Goal: Information Seeking & Learning: Learn about a topic

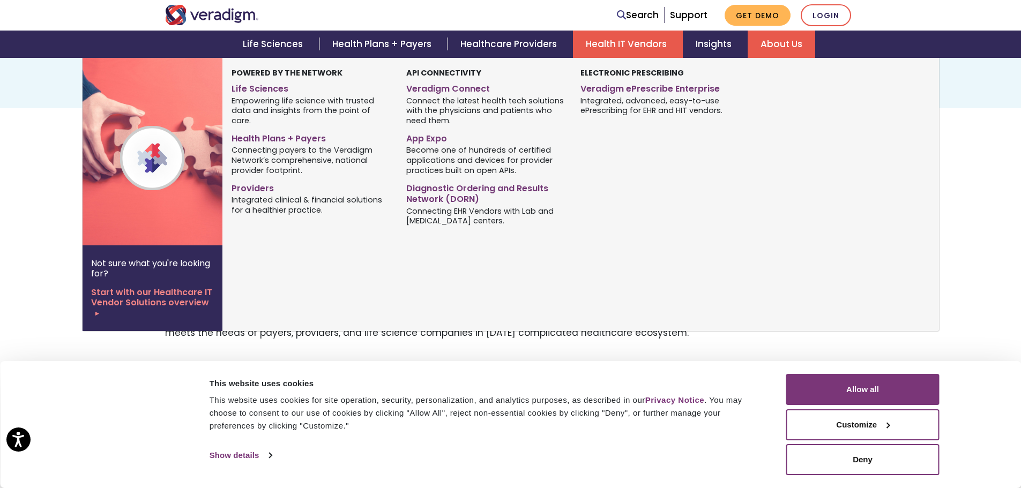
scroll to position [161, 0]
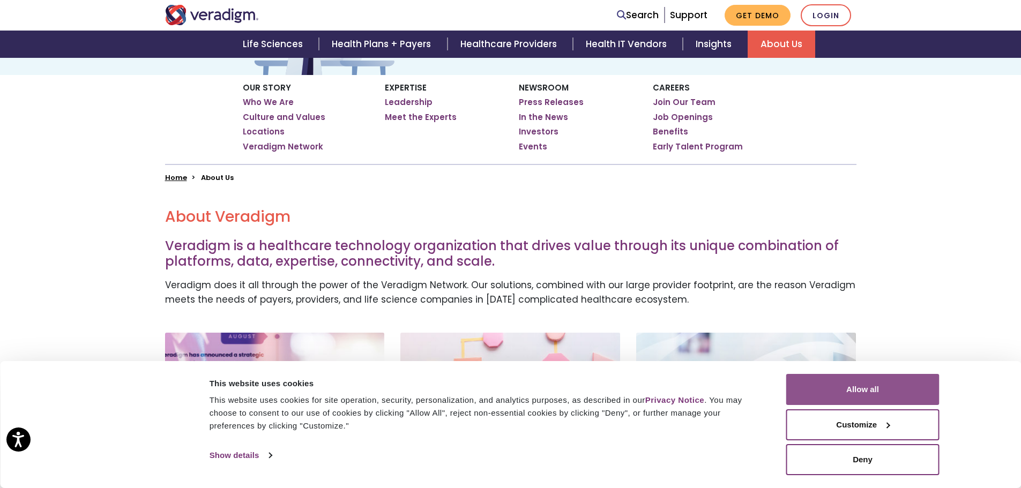
click at [848, 380] on button "Allow all" at bounding box center [862, 389] width 153 height 31
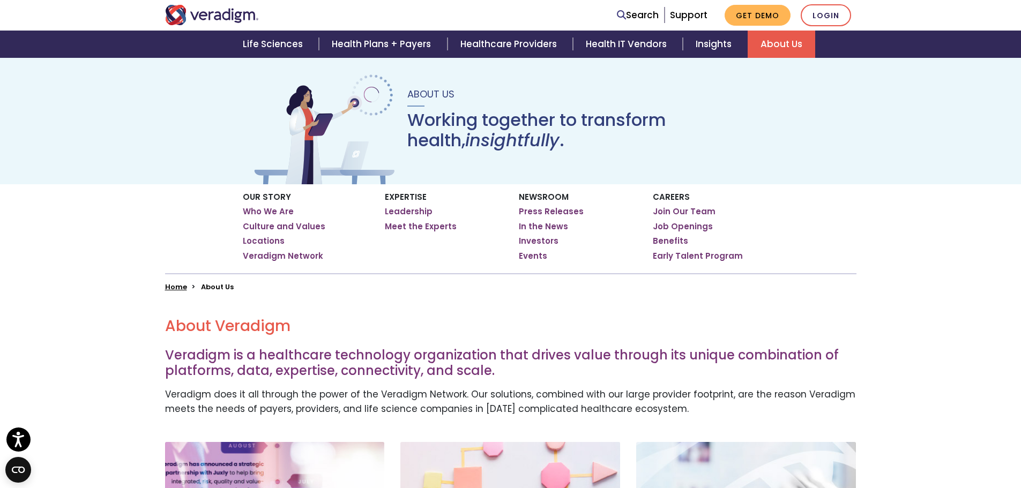
scroll to position [0, 0]
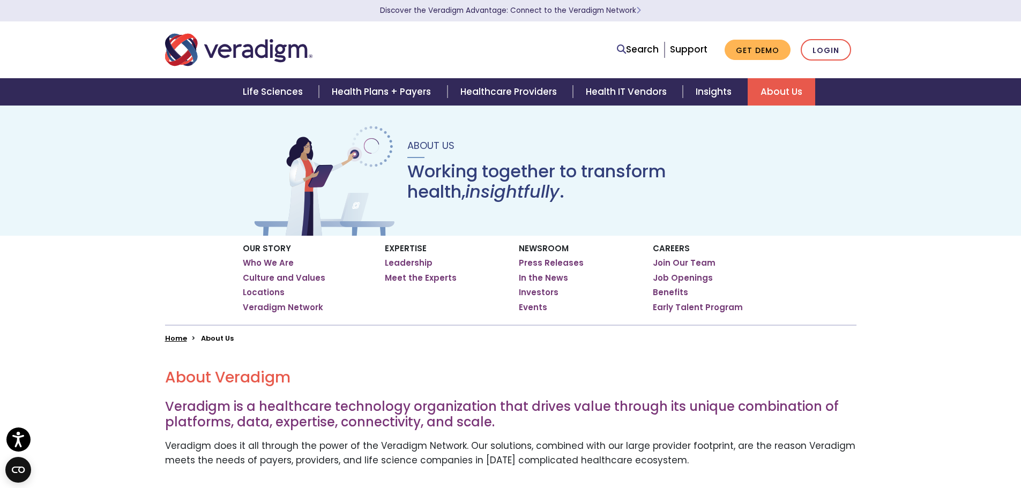
click at [280, 51] on img "Veradigm logo" at bounding box center [238, 49] width 147 height 35
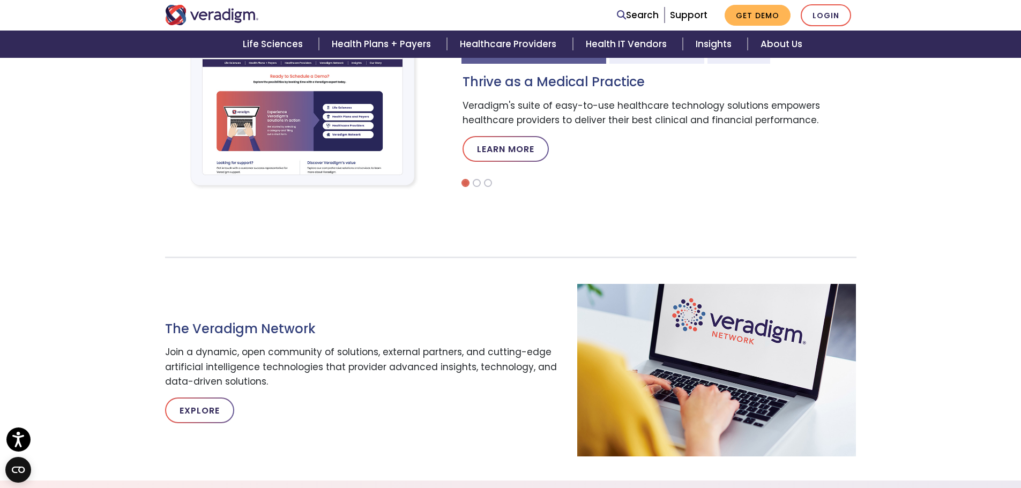
scroll to position [429, 0]
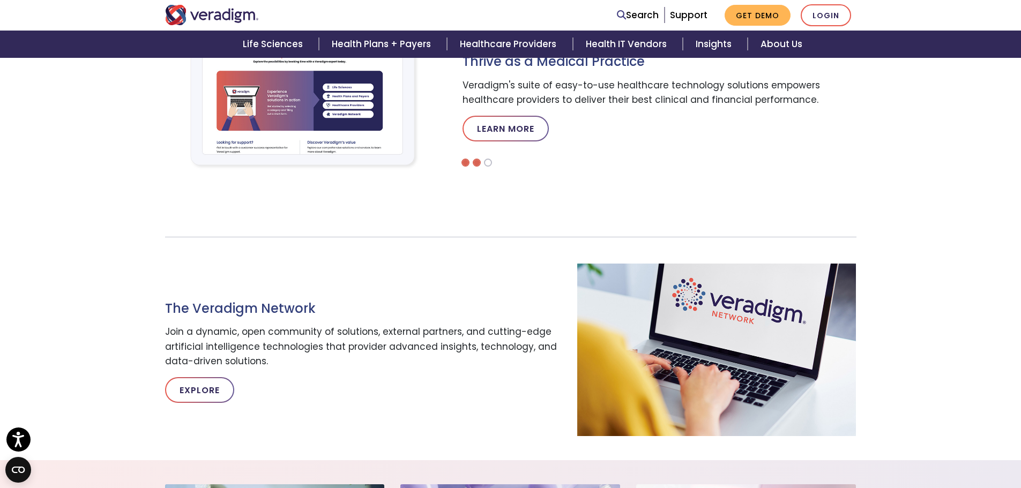
click at [477, 164] on li at bounding box center [477, 163] width 8 height 8
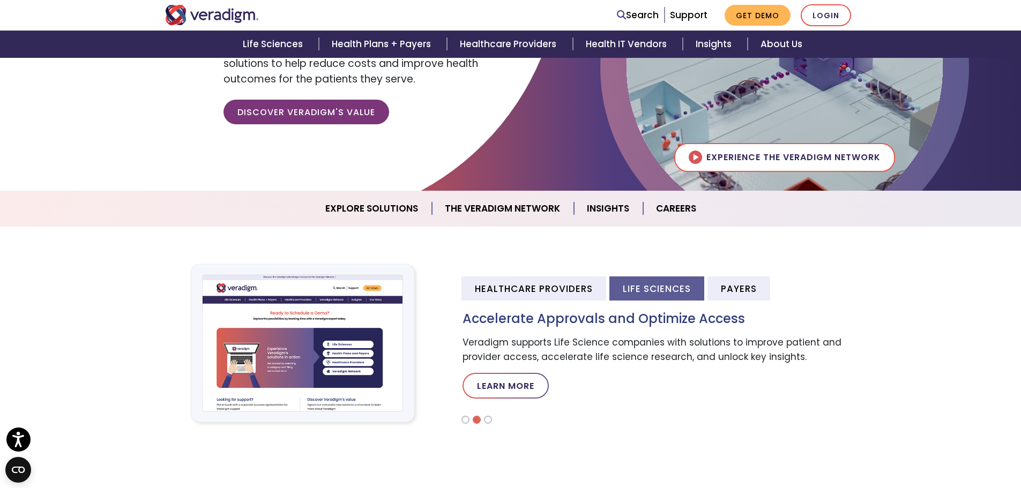
scroll to position [161, 0]
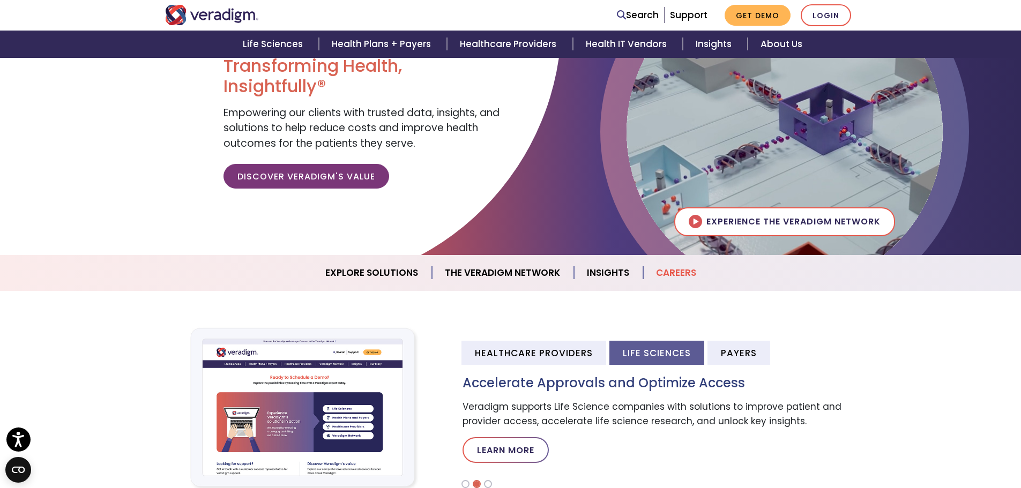
click at [670, 219] on body "Accessibility Screen-Reader Guide, Feedback, and Issue Reporting | New window D…" at bounding box center [510, 242] width 1021 height 488
click at [673, 273] on link "Careers" at bounding box center [676, 272] width 66 height 27
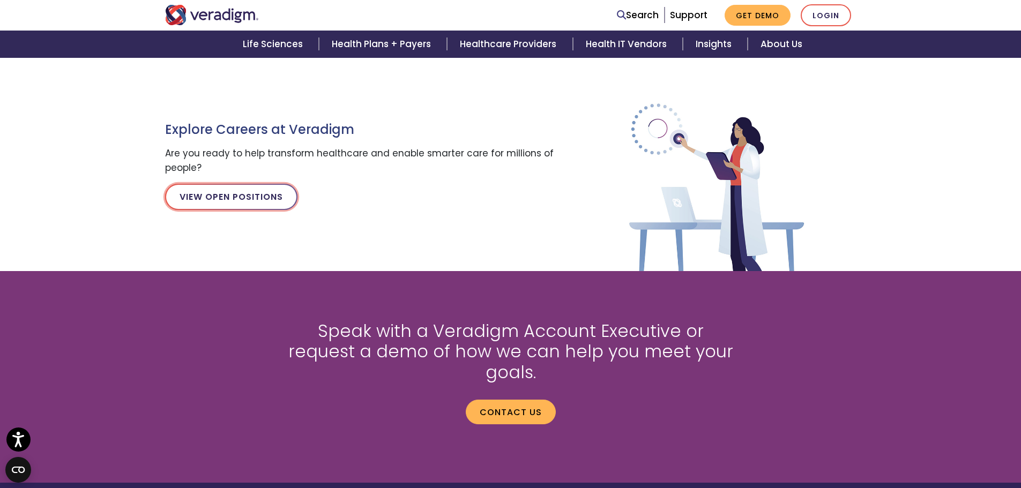
click at [264, 194] on link "View Open Positions" at bounding box center [231, 197] width 132 height 26
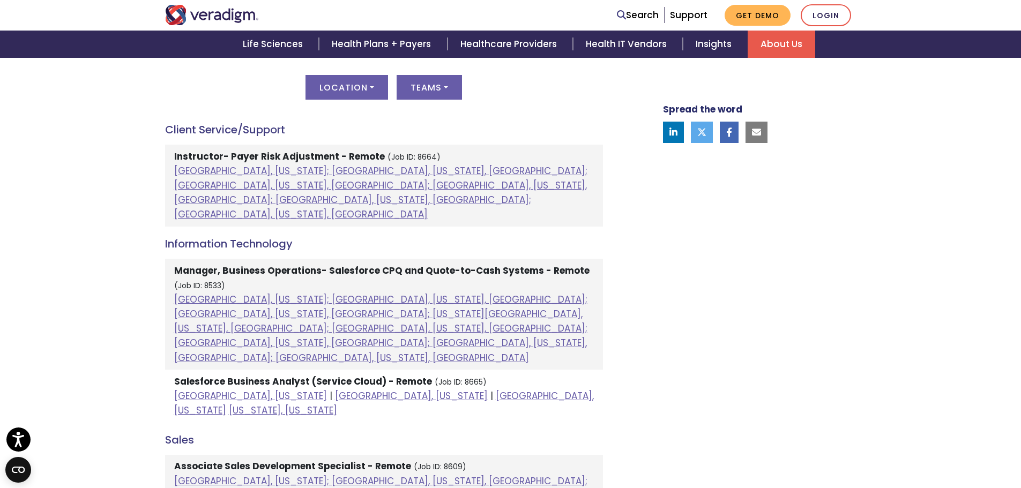
scroll to position [536, 0]
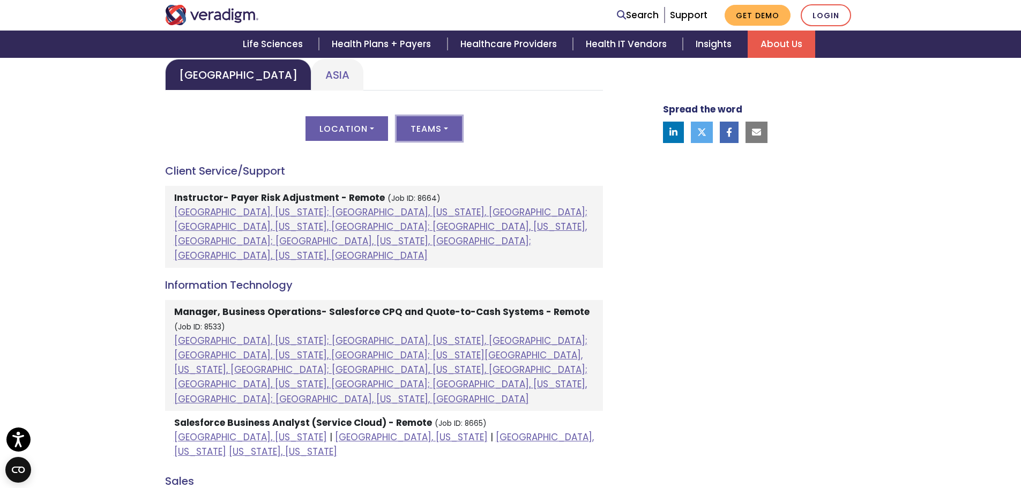
click at [453, 126] on button "Teams" at bounding box center [428, 128] width 65 height 25
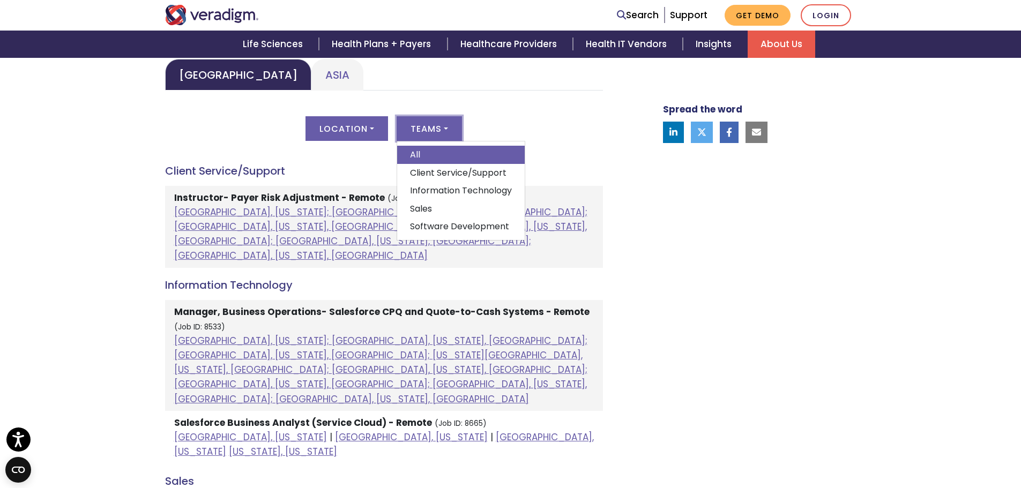
click at [453, 126] on button "Teams" at bounding box center [428, 128] width 65 height 25
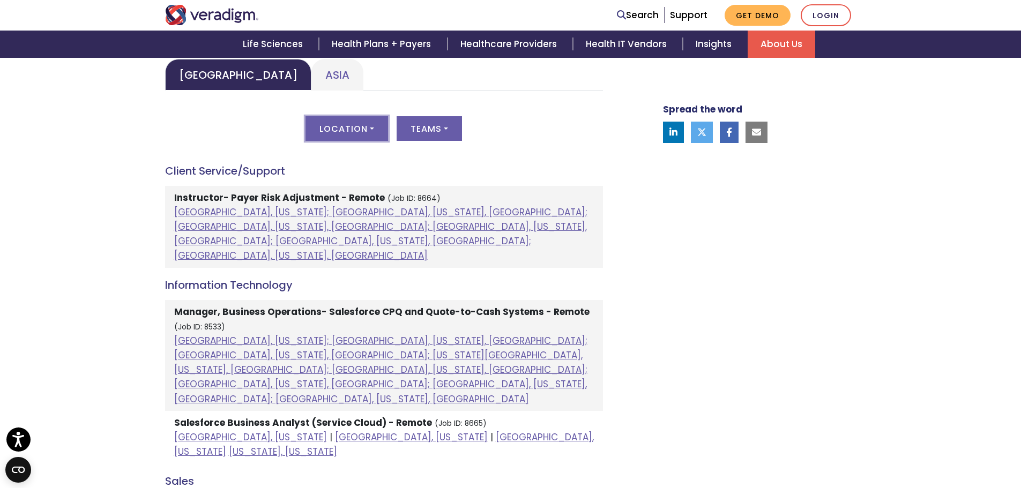
click at [375, 128] on button "Location" at bounding box center [346, 128] width 83 height 25
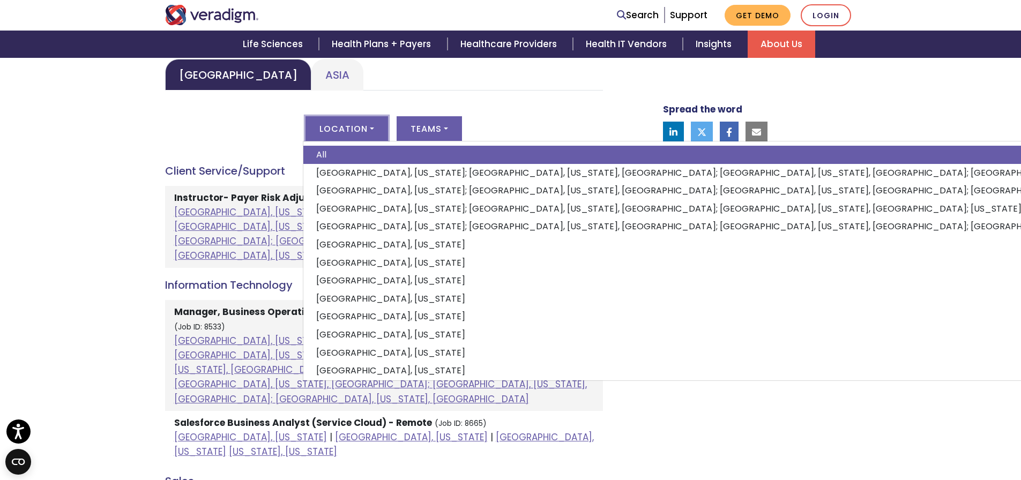
click at [375, 128] on button "Location" at bounding box center [346, 128] width 83 height 25
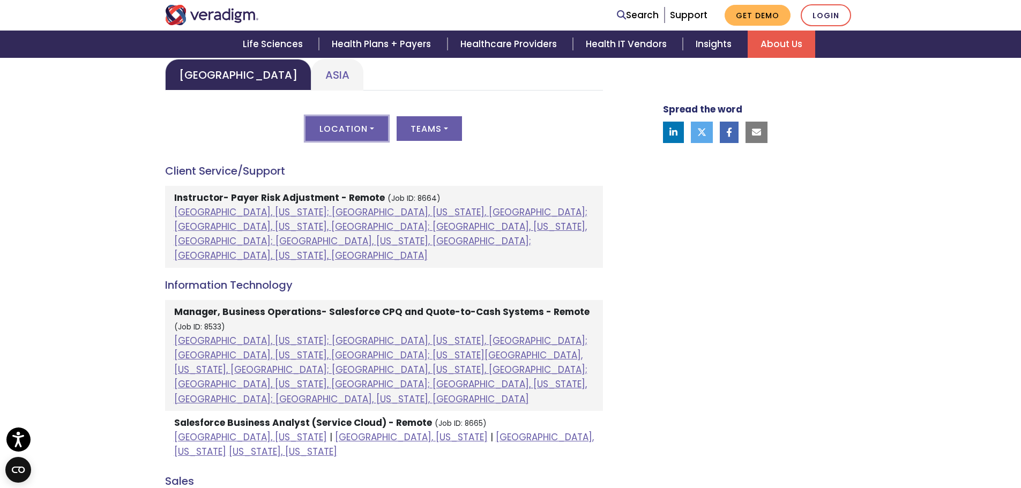
click at [375, 128] on button "Location" at bounding box center [346, 128] width 83 height 25
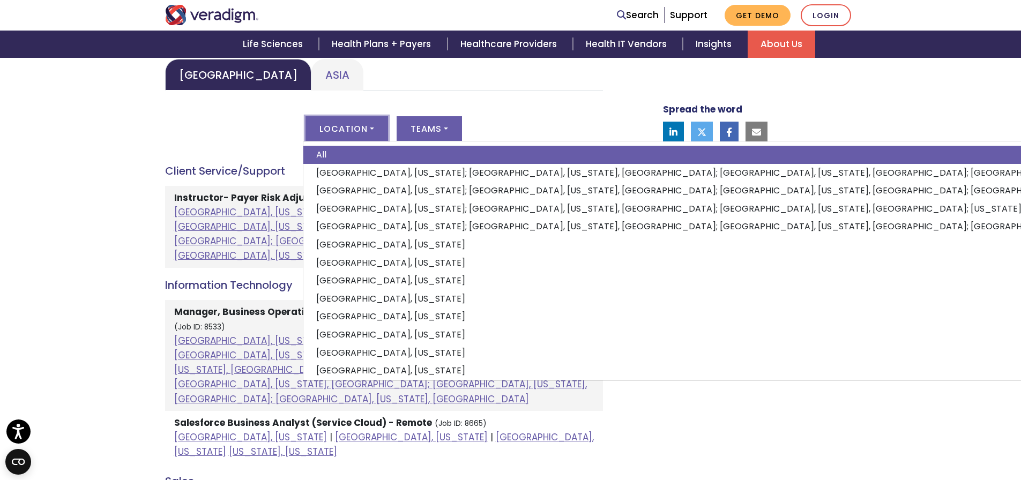
click at [375, 128] on button "Location" at bounding box center [346, 128] width 83 height 25
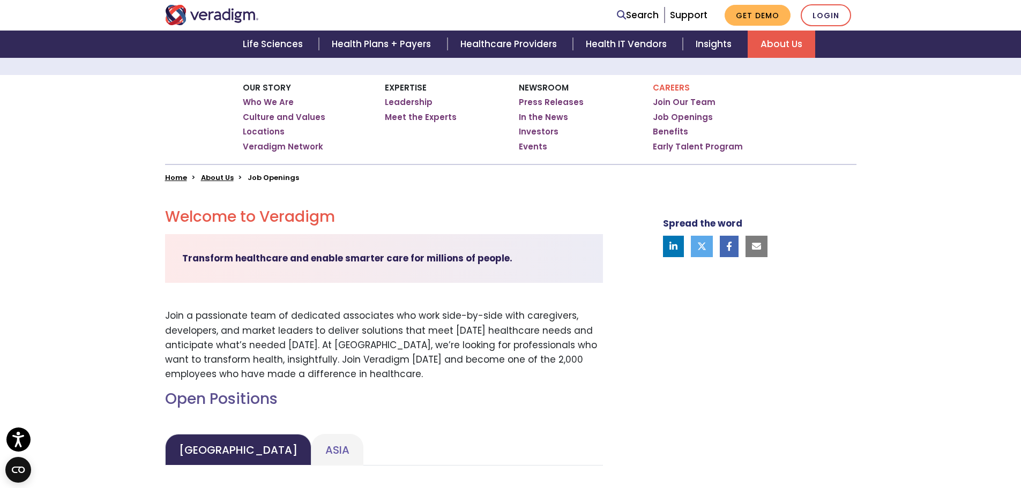
scroll to position [107, 0]
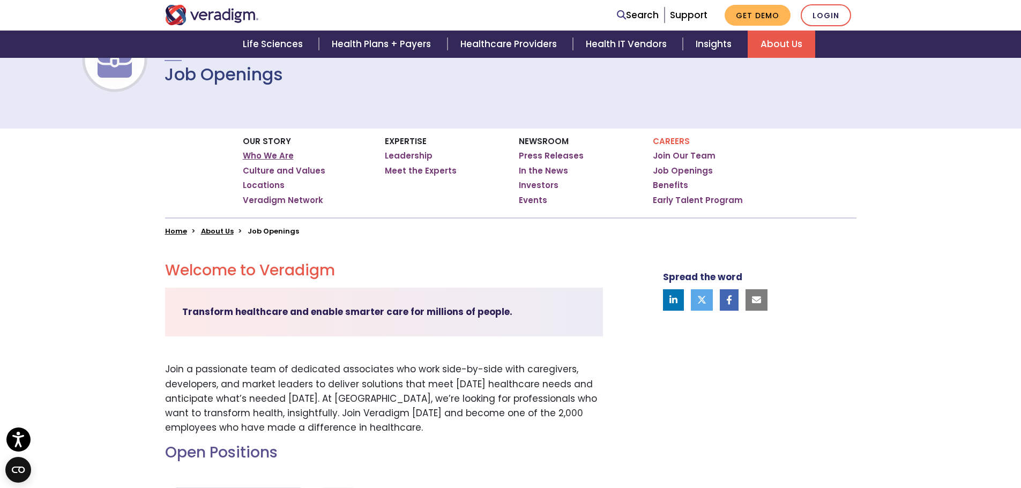
click at [284, 155] on link "Who We Are" at bounding box center [268, 156] width 51 height 11
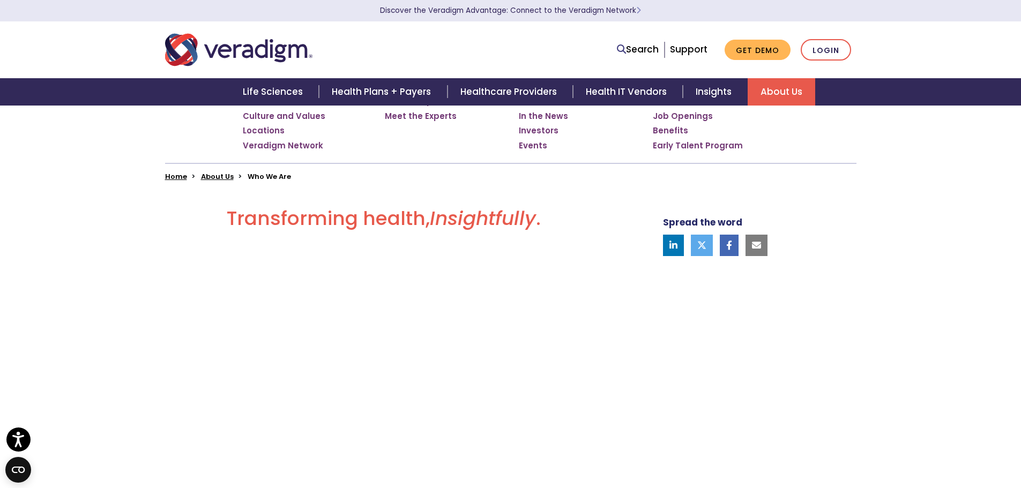
scroll to position [54, 0]
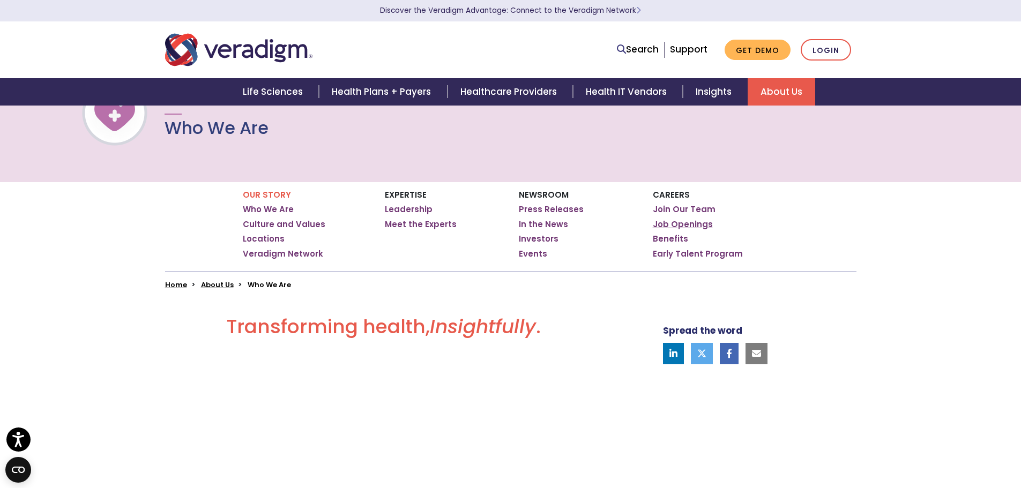
click at [664, 221] on link "Job Openings" at bounding box center [683, 224] width 60 height 11
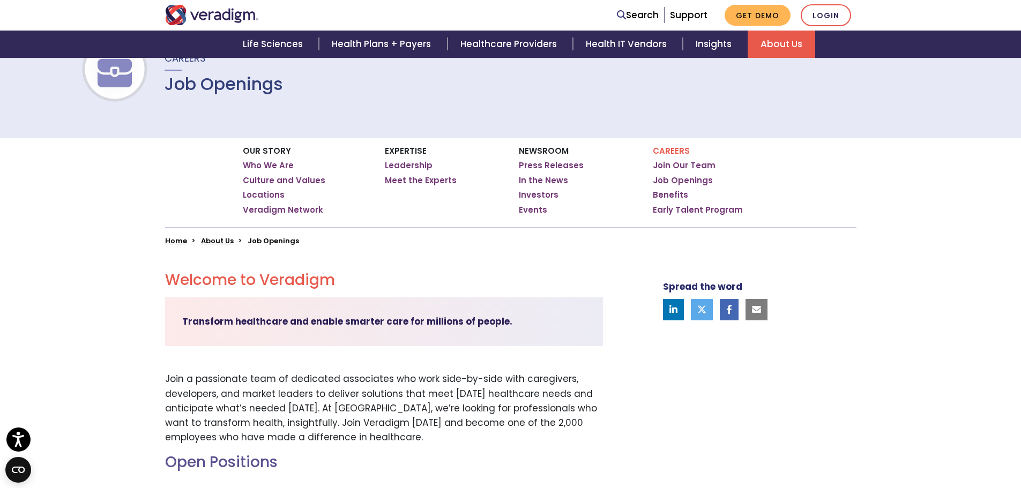
scroll to position [54, 0]
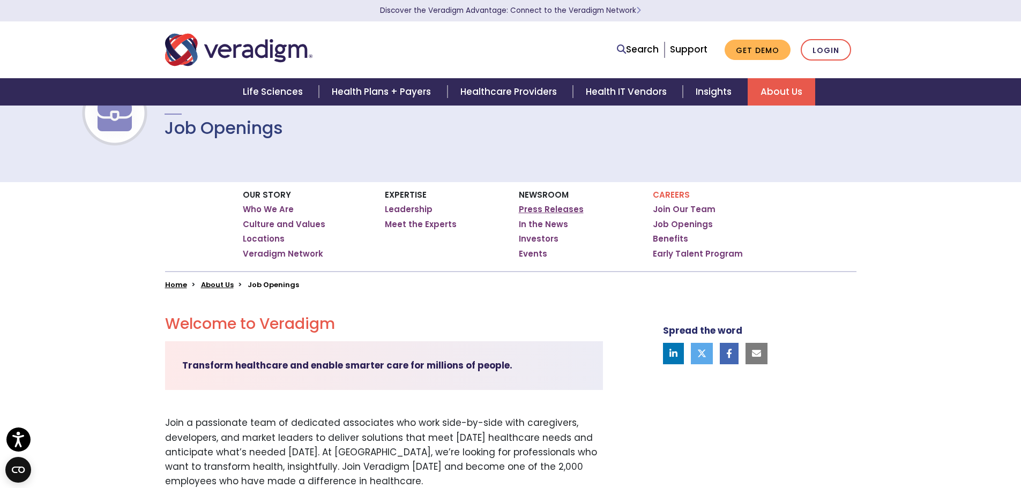
click at [546, 206] on link "Press Releases" at bounding box center [551, 209] width 65 height 11
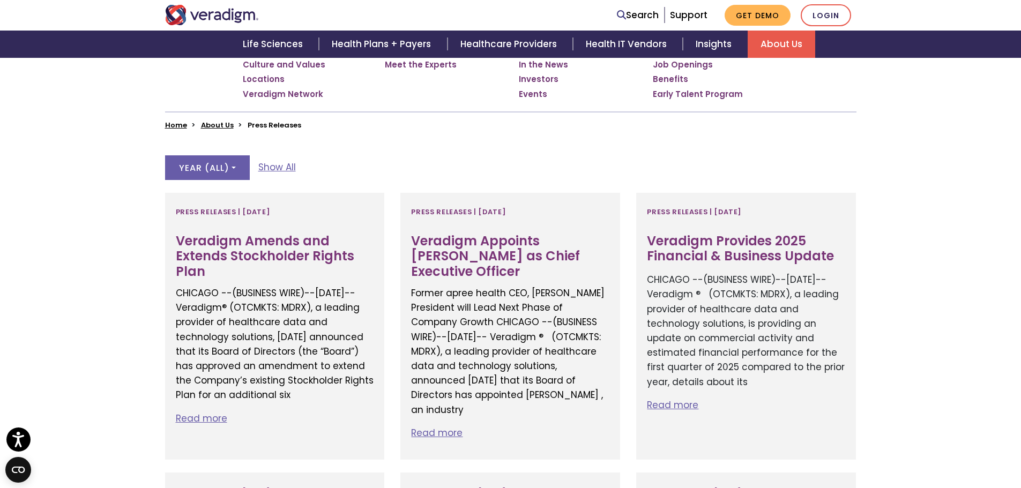
scroll to position [214, 0]
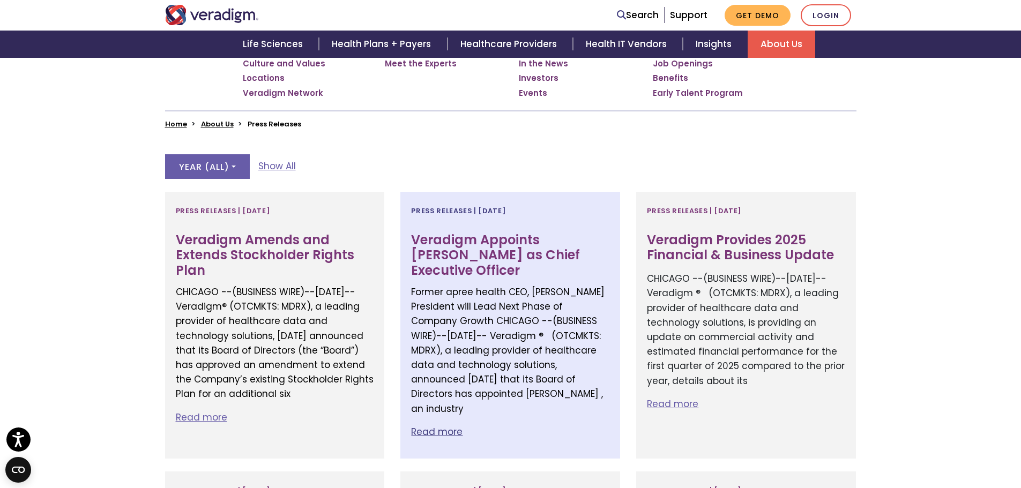
click at [449, 425] on p "Read more" at bounding box center [510, 432] width 198 height 14
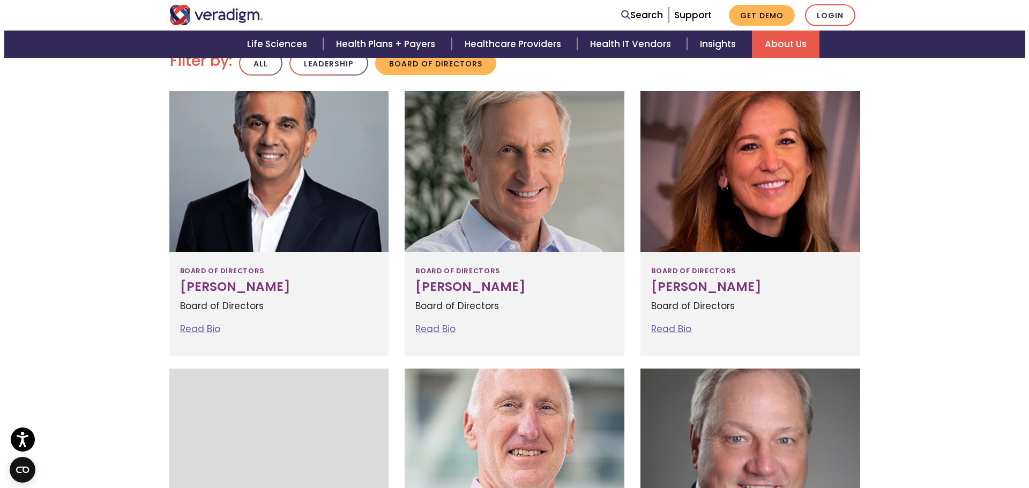
scroll to position [321, 0]
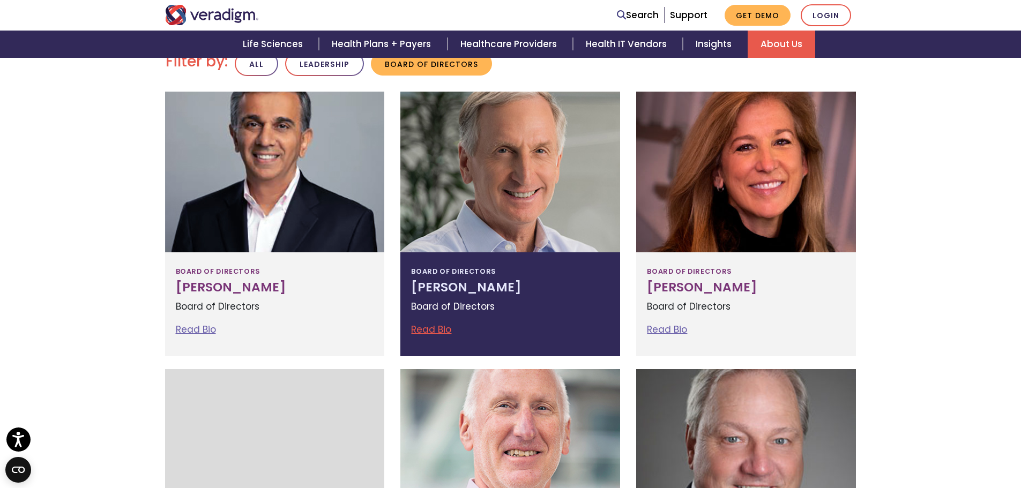
click at [431, 329] on link "Read Bio" at bounding box center [431, 329] width 40 height 13
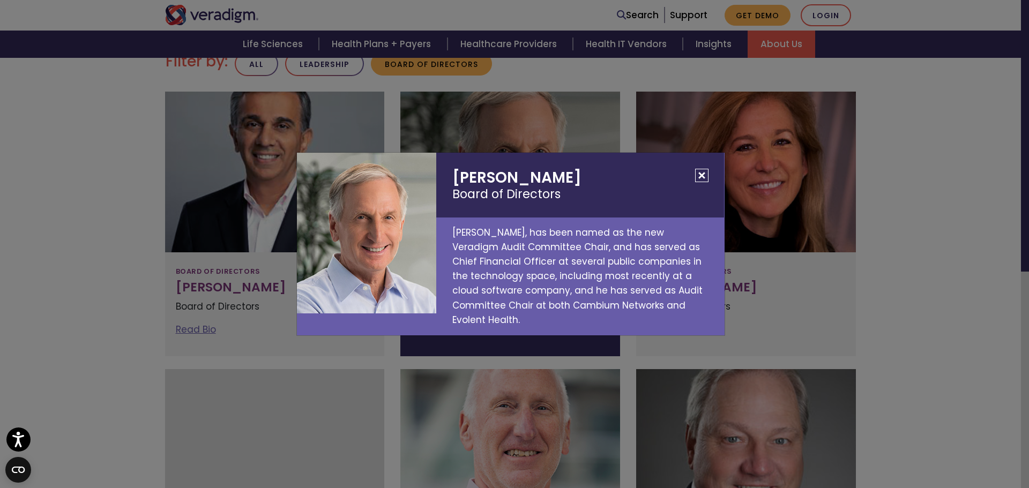
click at [702, 182] on button "Close" at bounding box center [701, 175] width 13 height 13
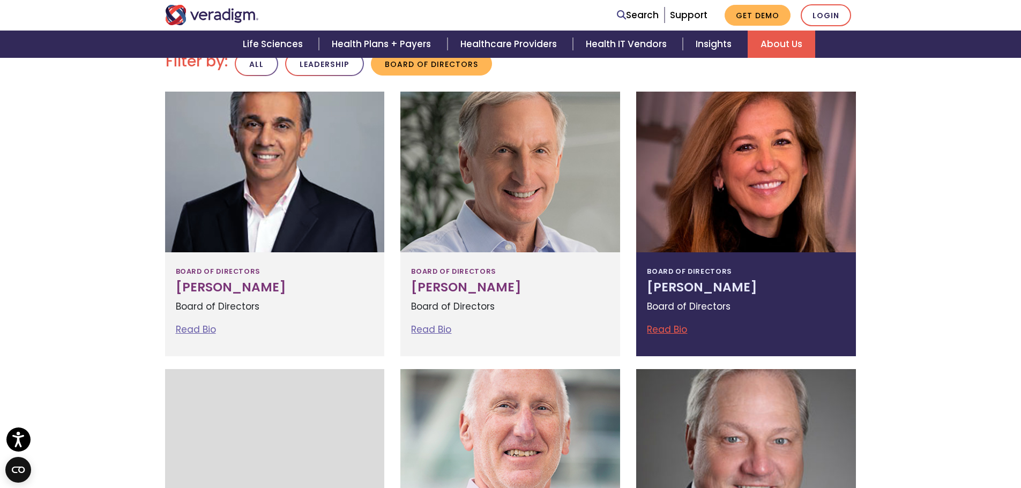
click at [679, 333] on link "Read Bio" at bounding box center [667, 329] width 40 height 13
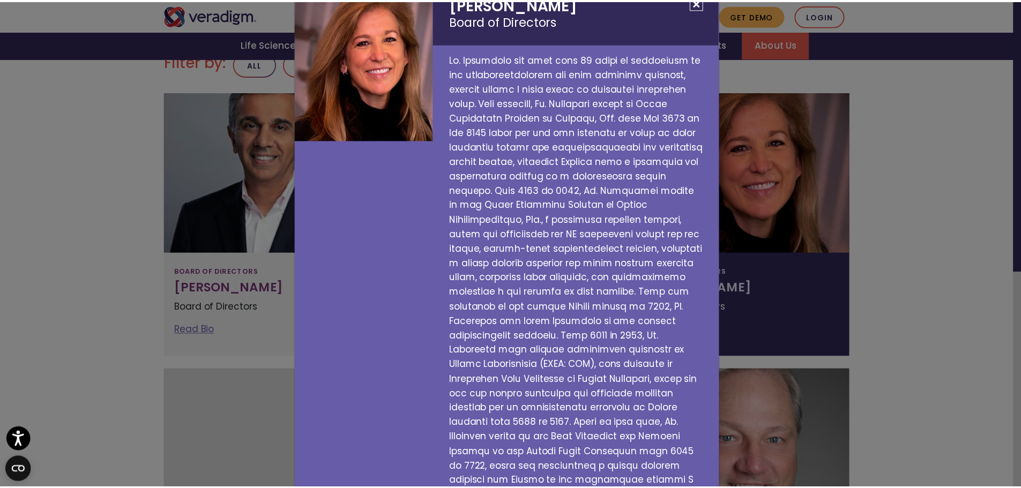
scroll to position [0, 0]
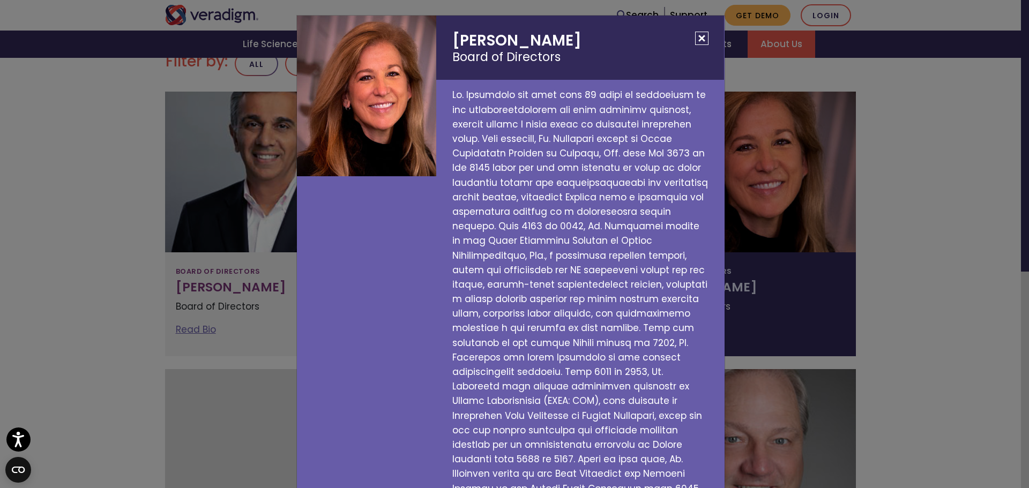
click at [695, 38] on button "Close" at bounding box center [701, 38] width 13 height 13
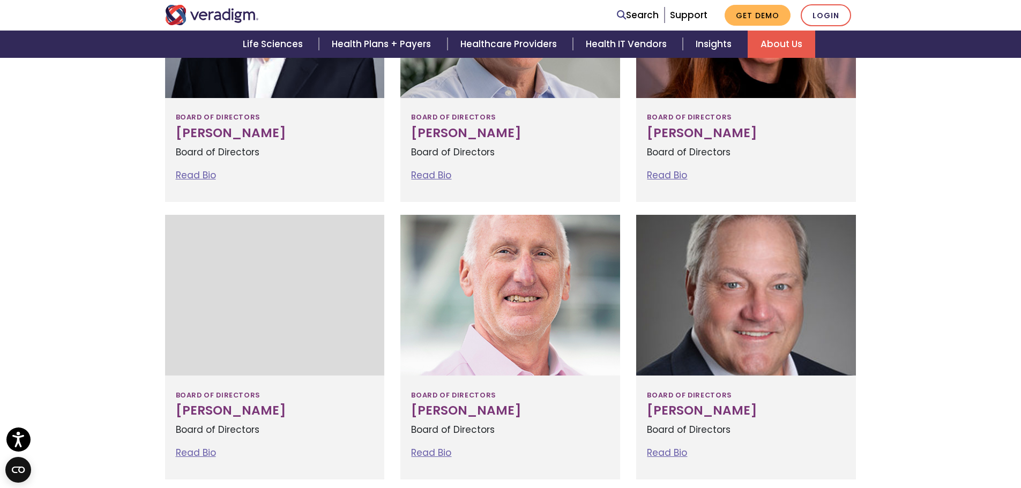
scroll to position [482, 0]
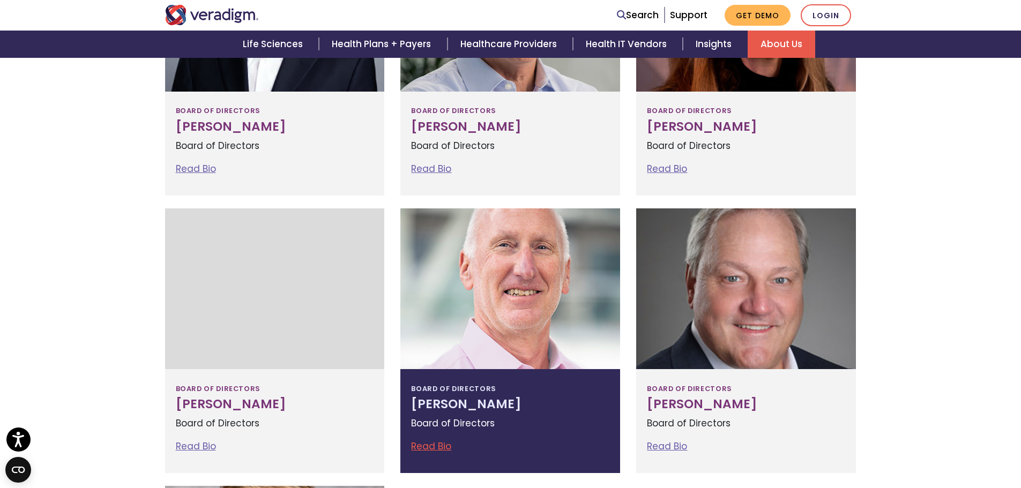
click at [418, 448] on link "Read Bio" at bounding box center [431, 446] width 40 height 13
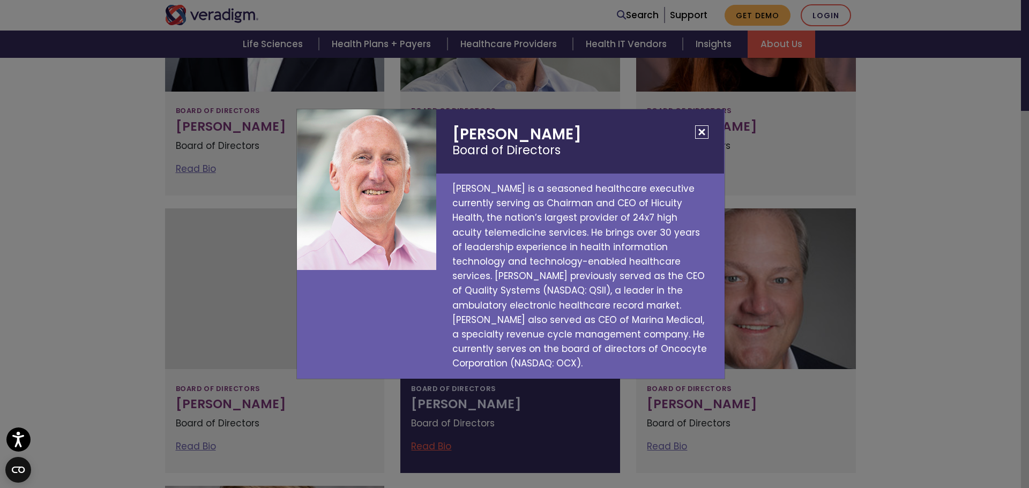
click at [701, 130] on button "Close" at bounding box center [701, 131] width 13 height 13
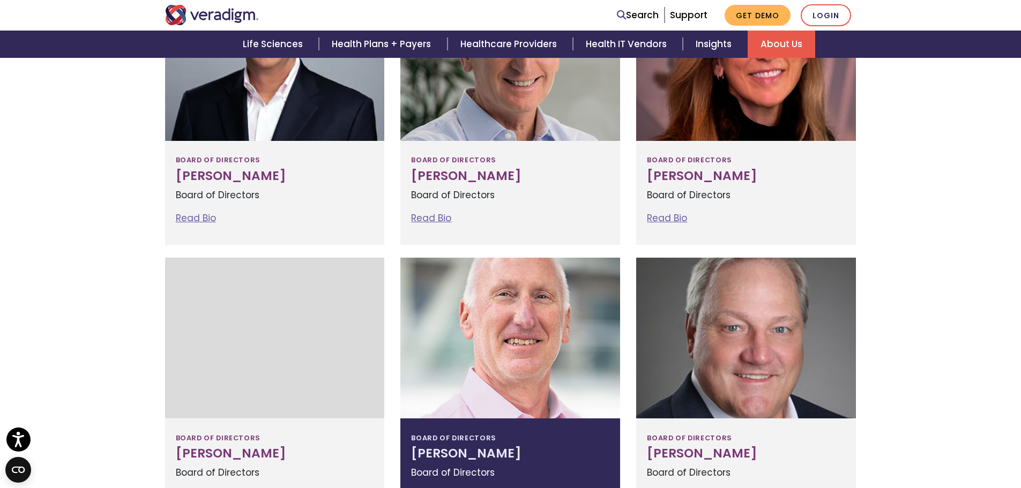
scroll to position [375, 0]
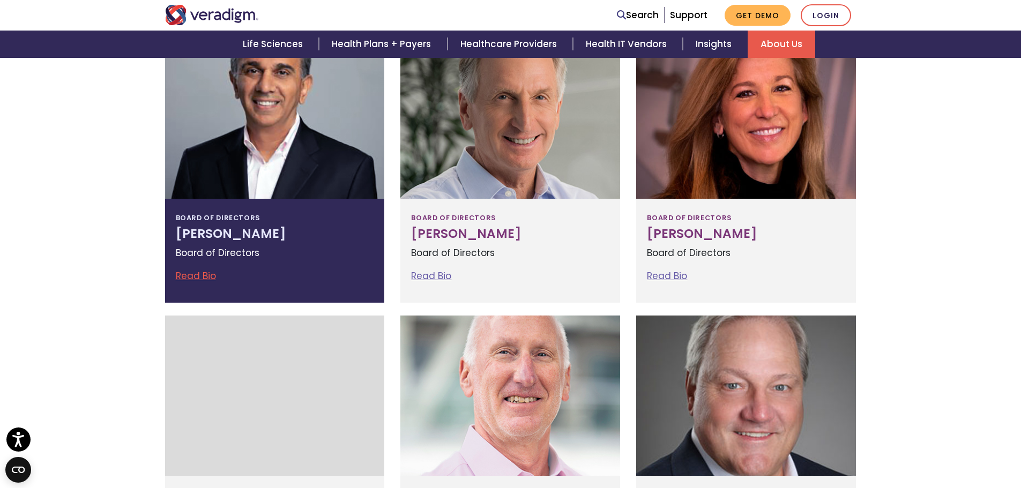
click at [213, 279] on link "Read Bio" at bounding box center [196, 275] width 40 height 13
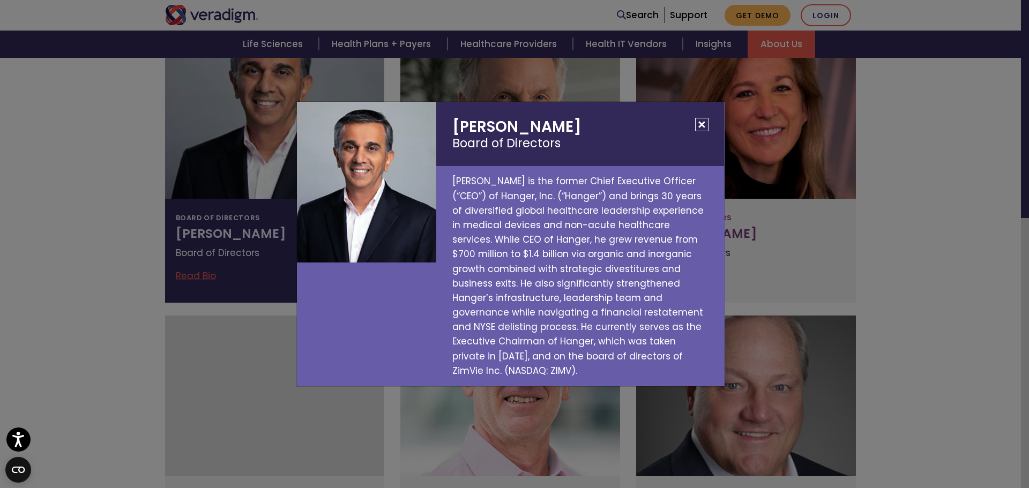
click at [706, 128] on button "Close" at bounding box center [701, 124] width 13 height 13
